Goal: Find contact information: Find contact information

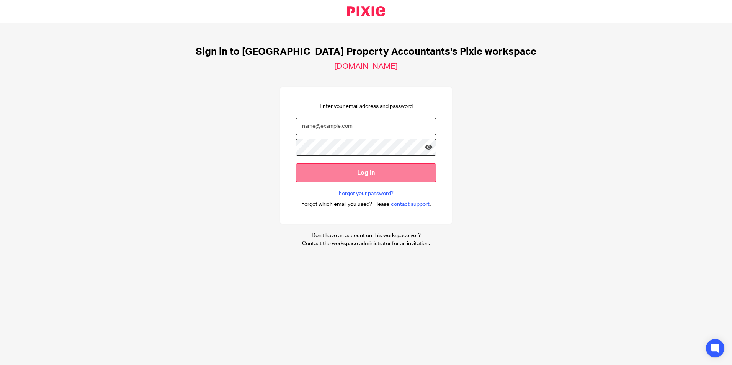
type input "[EMAIL_ADDRESS][DOMAIN_NAME]"
click at [365, 170] on input "Log in" at bounding box center [366, 173] width 141 height 19
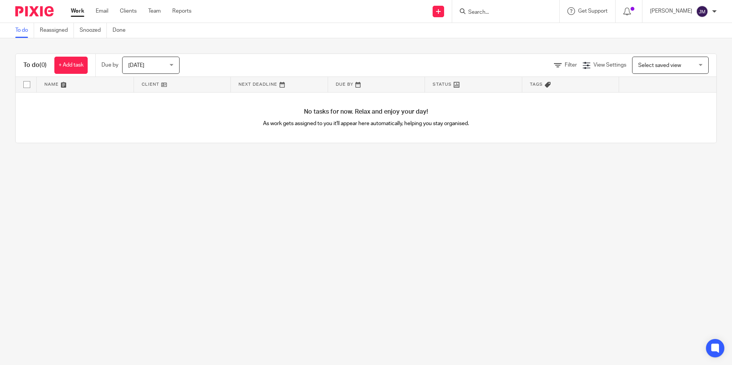
click at [497, 14] on input "Search" at bounding box center [502, 12] width 69 height 7
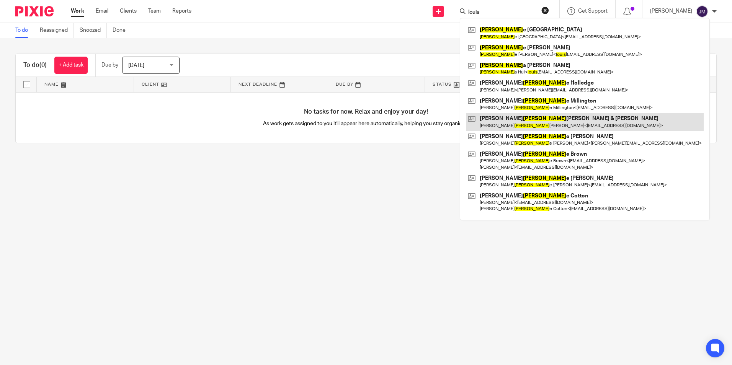
type input "louis"
click at [516, 118] on link at bounding box center [585, 122] width 238 height 18
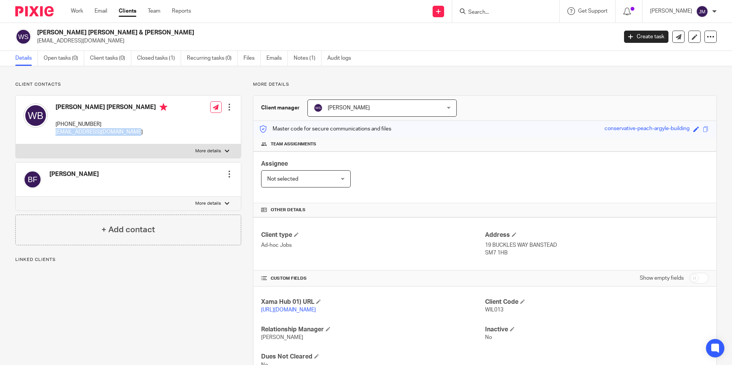
drag, startPoint x: 130, startPoint y: 131, endPoint x: 54, endPoint y: 134, distance: 75.9
click at [54, 134] on div "William Louis Butler +44 787 313 9930 info@pictureresidential.com Edit contact …" at bounding box center [128, 120] width 225 height 49
copy p "info@pictureresidential.com"
click at [532, 73] on div "Client contacts Billie Leigh Faiers Edit contact Create client from contact Exp…" at bounding box center [366, 231] width 732 height 330
click at [80, 131] on p "info@pictureresidential.com" at bounding box center [112, 132] width 112 height 8
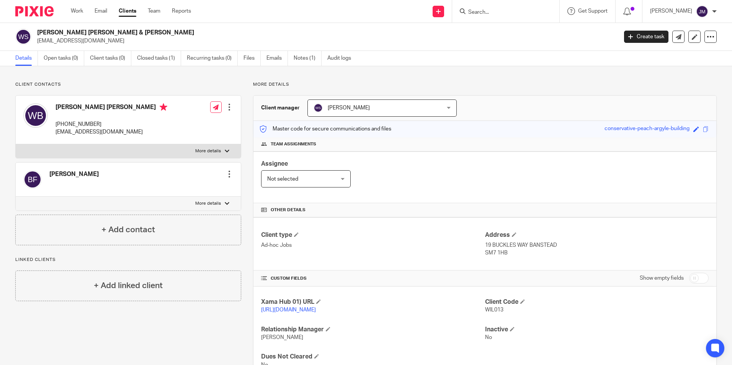
click at [559, 75] on div "Client contacts Billie Leigh Faiers Edit contact Create client from contact Exp…" at bounding box center [366, 231] width 732 height 330
drag, startPoint x: 118, startPoint y: 173, endPoint x: 51, endPoint y: 176, distance: 66.7
click at [51, 176] on div "Billie Leigh Faiers Edit contact Create client from contact Export data Make pr…" at bounding box center [128, 180] width 225 height 34
copy h4 "Billie Leigh Faiers"
drag, startPoint x: 139, startPoint y: 106, endPoint x: 57, endPoint y: 103, distance: 82.4
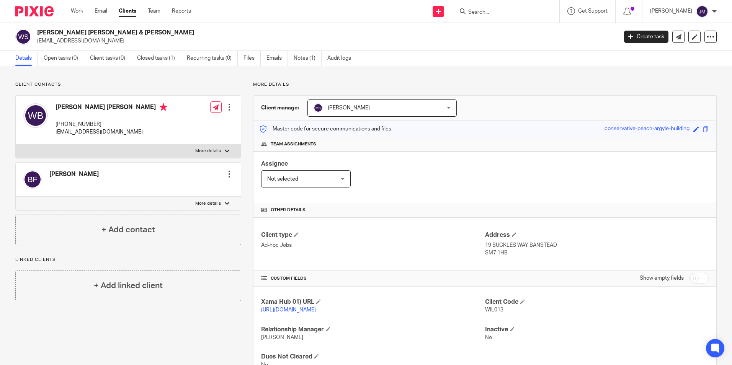
click at [57, 103] on div "William Louis Butler +44 787 313 9930 info@pictureresidential.com Edit contact …" at bounding box center [128, 120] width 225 height 49
copy h4 "William Louis Butler"
click at [480, 30] on h2 "William Louis Butler & Billie Leigh Shepherd" at bounding box center [267, 33] width 460 height 8
drag, startPoint x: 105, startPoint y: 124, endPoint x: 56, endPoint y: 121, distance: 48.3
click at [56, 121] on p "+44 787 313 9930" at bounding box center [112, 125] width 112 height 8
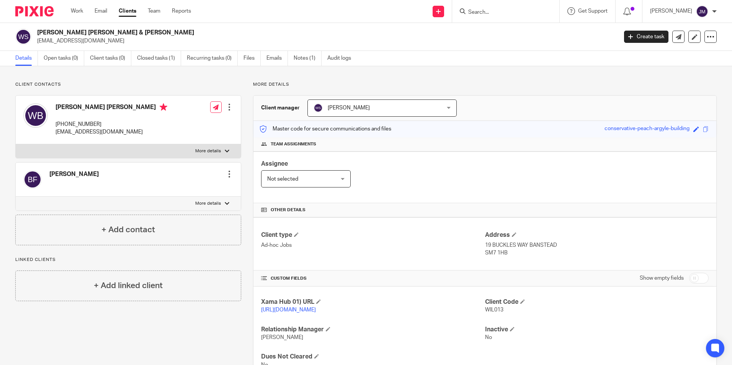
copy p "+44 787 313 9930"
